Goal: Find specific page/section: Find specific page/section

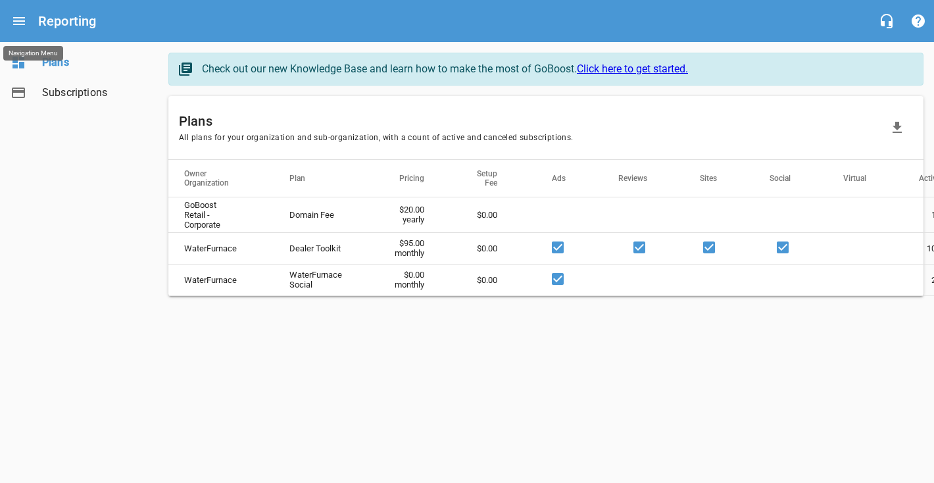
click at [11, 14] on icon "Open drawer" at bounding box center [19, 21] width 16 height 16
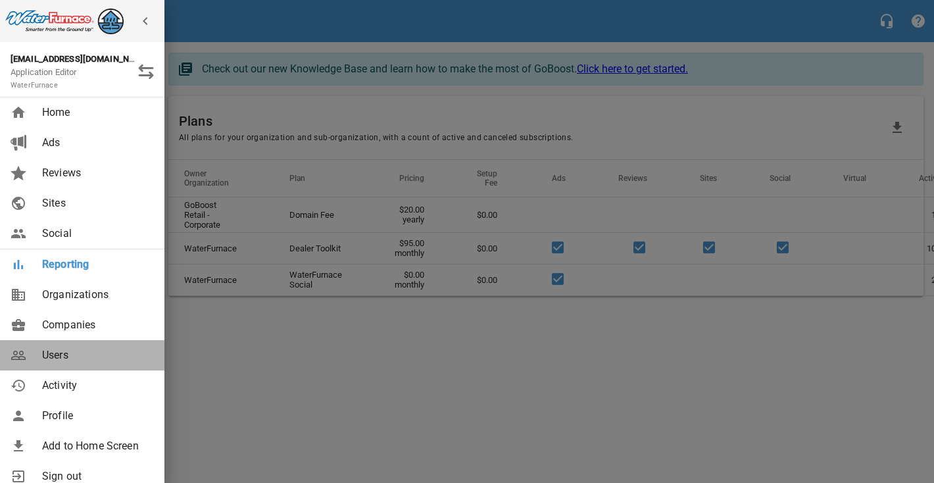
click at [68, 349] on span "Users" at bounding box center [95, 355] width 107 height 16
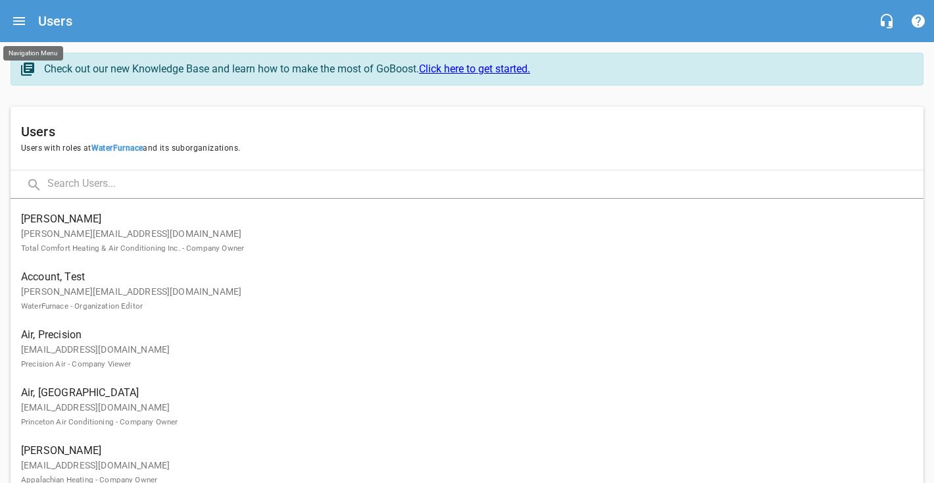
click at [21, 30] on button "Open drawer" at bounding box center [19, 21] width 32 height 32
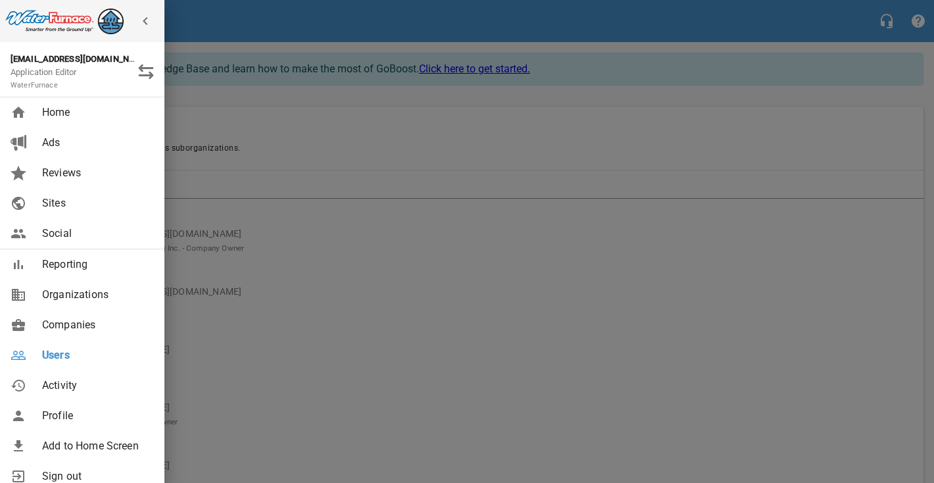
click at [54, 180] on span "Reviews" at bounding box center [95, 173] width 107 height 16
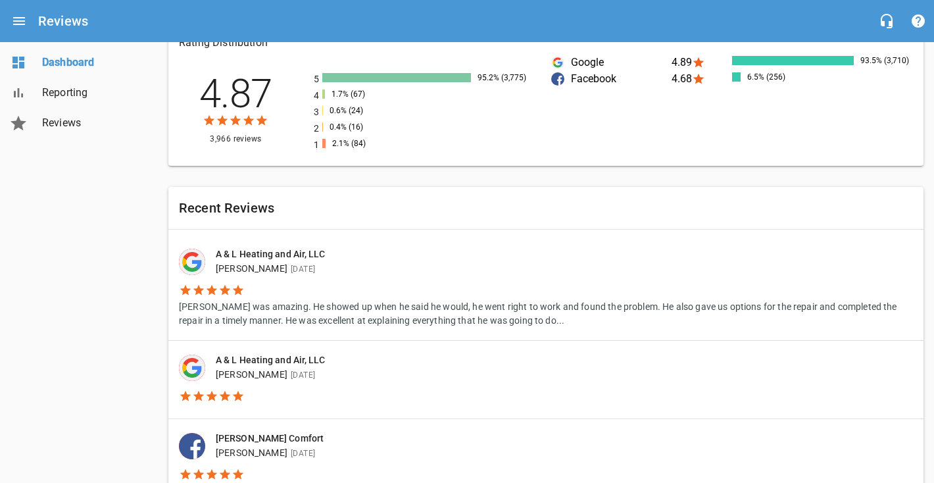
scroll to position [625, 0]
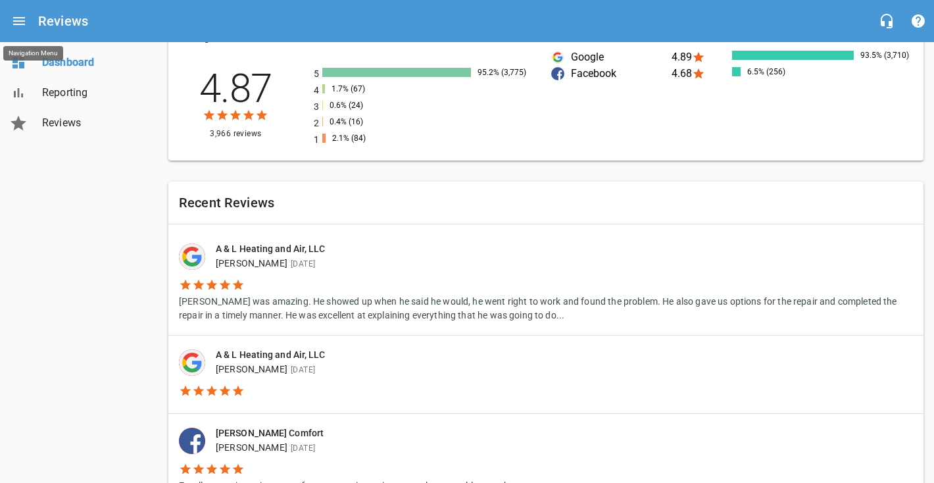
click at [24, 24] on icon "Open drawer" at bounding box center [19, 21] width 12 height 8
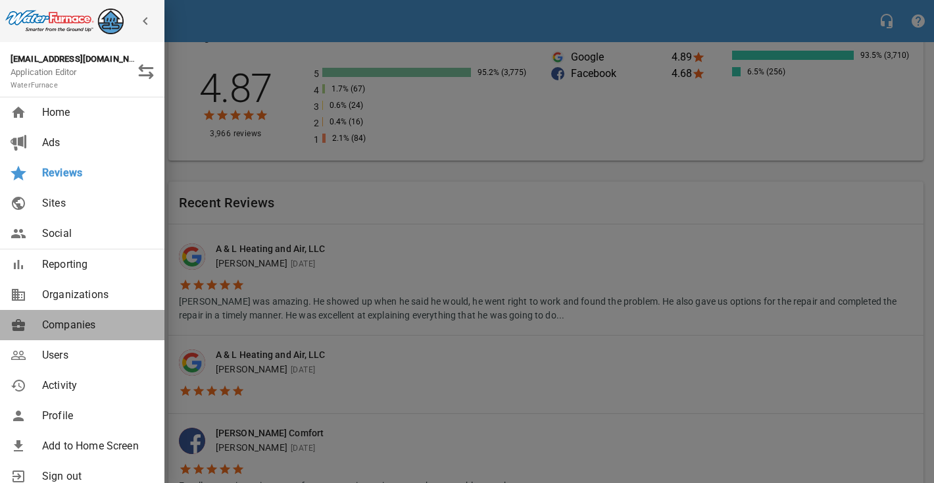
click at [77, 318] on span "Companies" at bounding box center [95, 325] width 107 height 16
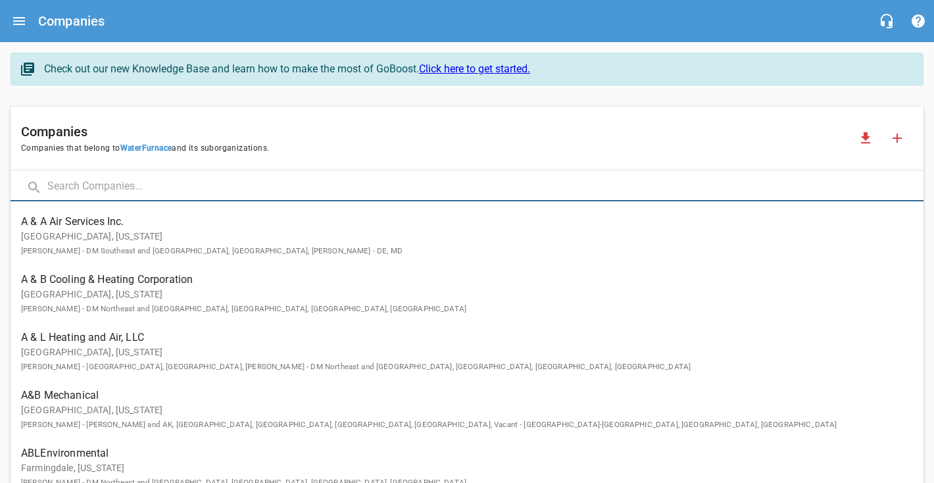
click at [97, 190] on input "text" at bounding box center [485, 187] width 877 height 28
type input "A & L"
click button at bounding box center [0, 0] width 0 height 0
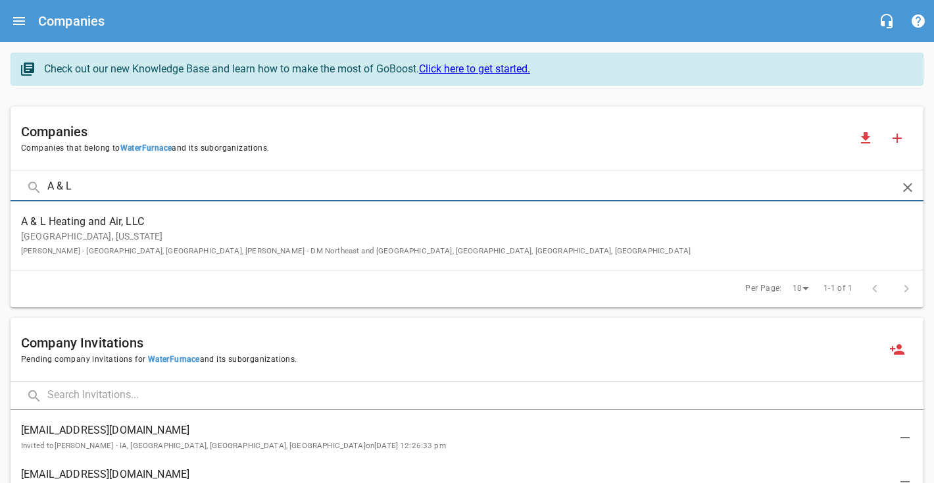
click at [84, 220] on span "A & L Heating and Air, LLC" at bounding box center [456, 222] width 871 height 16
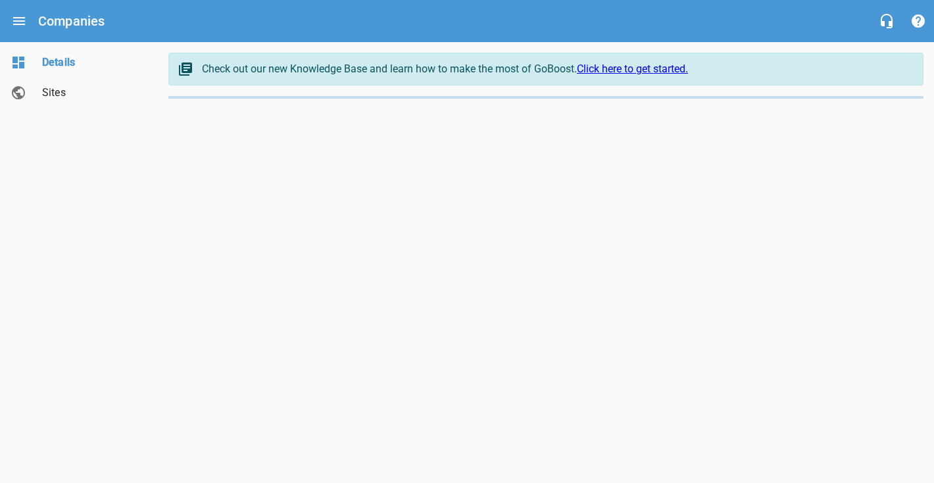
select select "[US_STATE]"
select select "5"
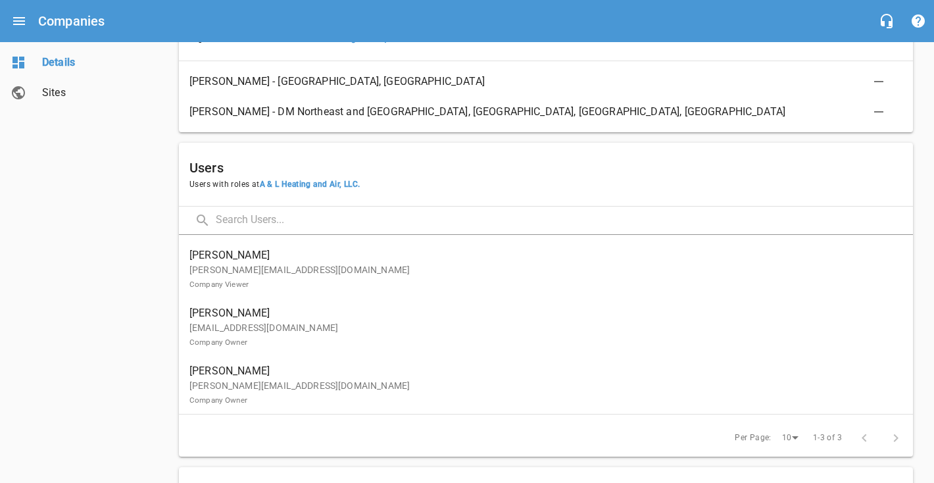
scroll to position [733, 0]
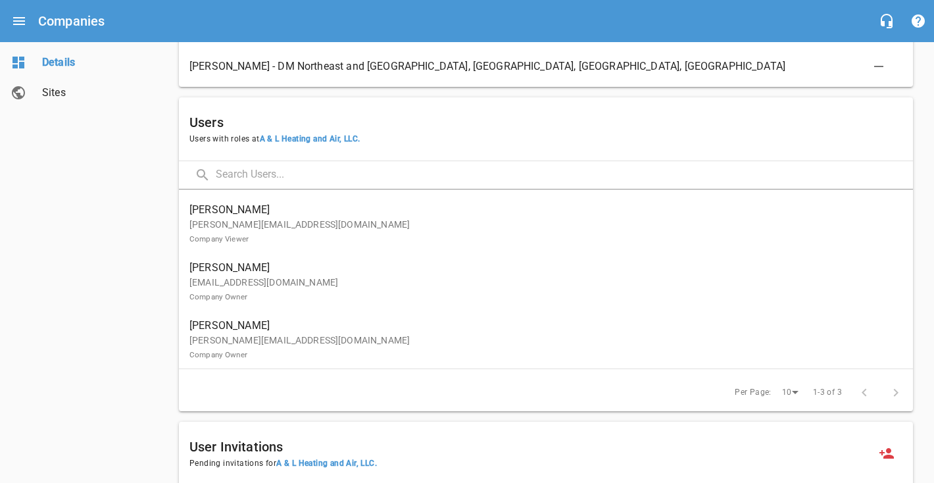
click at [355, 293] on p "[EMAIL_ADDRESS][DOMAIN_NAME] Company Owner" at bounding box center [541, 290] width 703 height 28
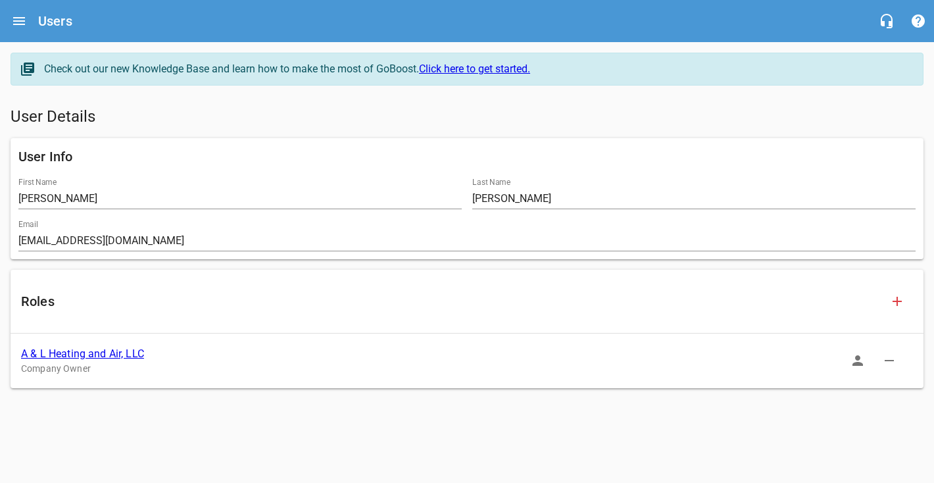
click at [859, 359] on icon "button" at bounding box center [858, 360] width 11 height 11
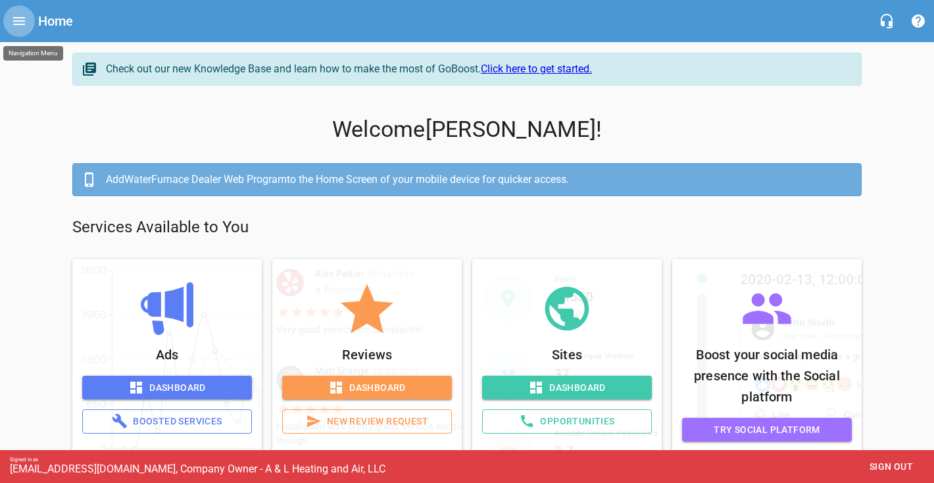
click at [25, 24] on icon "Open drawer" at bounding box center [19, 21] width 16 height 16
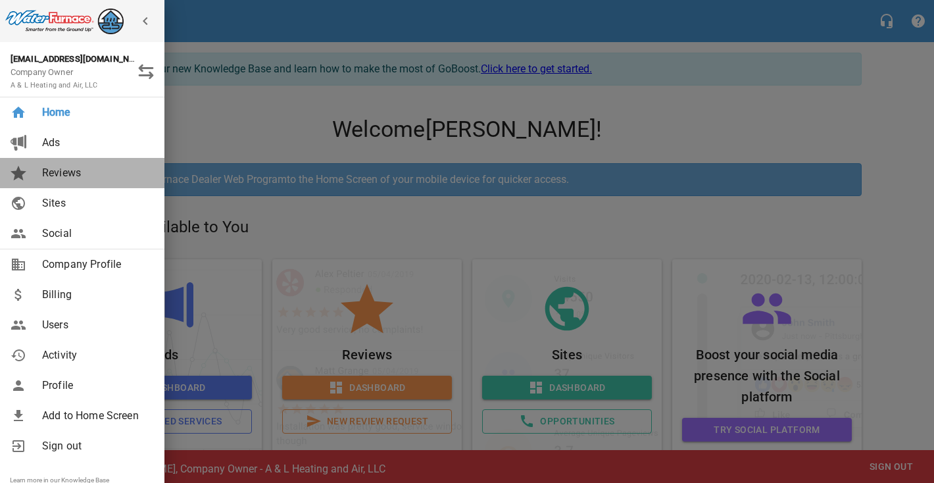
click at [64, 180] on span "Reviews" at bounding box center [95, 173] width 107 height 16
